Goal: Find specific page/section: Find specific page/section

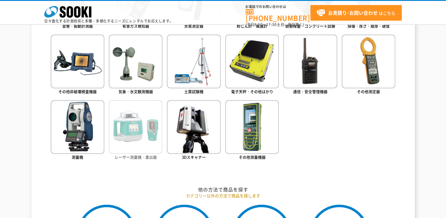
scroll to position [344, 0]
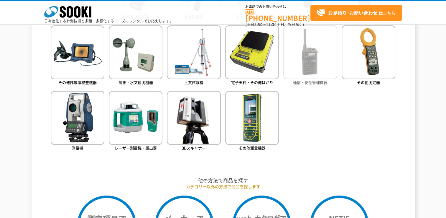
click at [309, 69] on img at bounding box center [310, 52] width 54 height 54
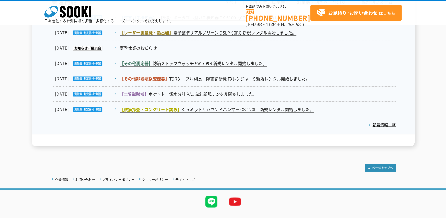
scroll to position [1018, 0]
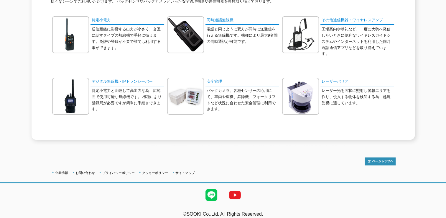
scroll to position [111, 0]
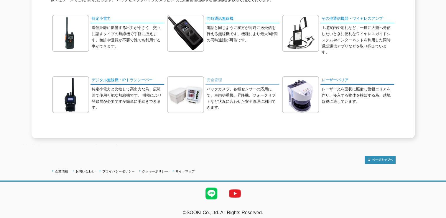
click at [221, 76] on link "安全管理" at bounding box center [242, 80] width 74 height 9
